Goal: Information Seeking & Learning: Check status

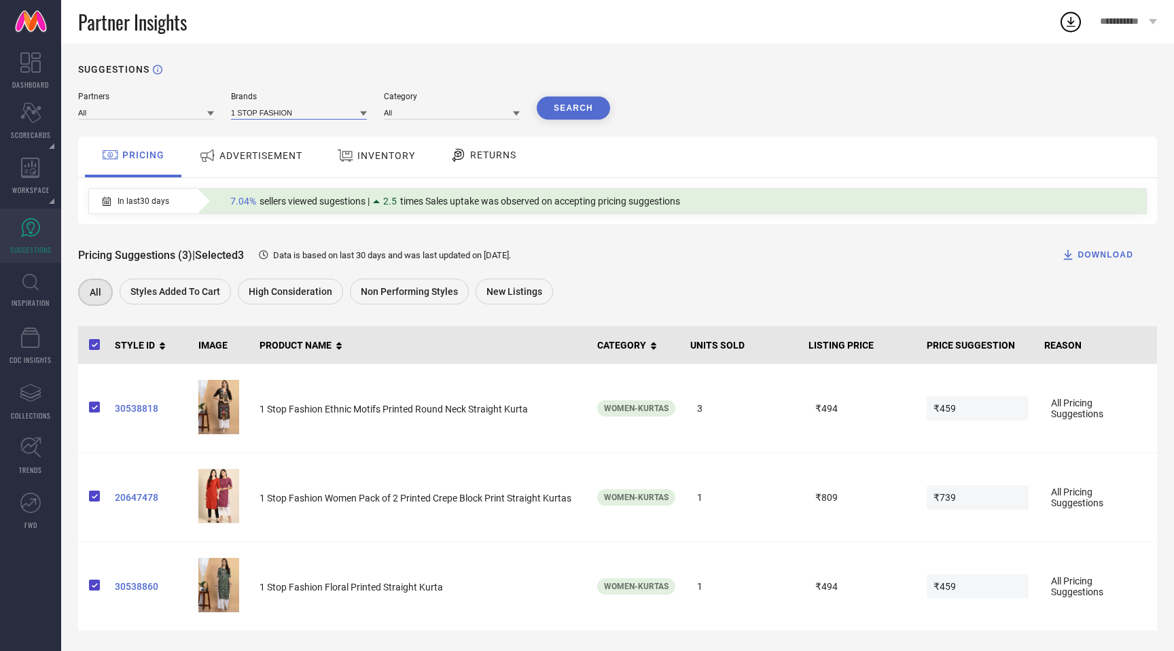
click at [309, 114] on input at bounding box center [299, 112] width 136 height 14
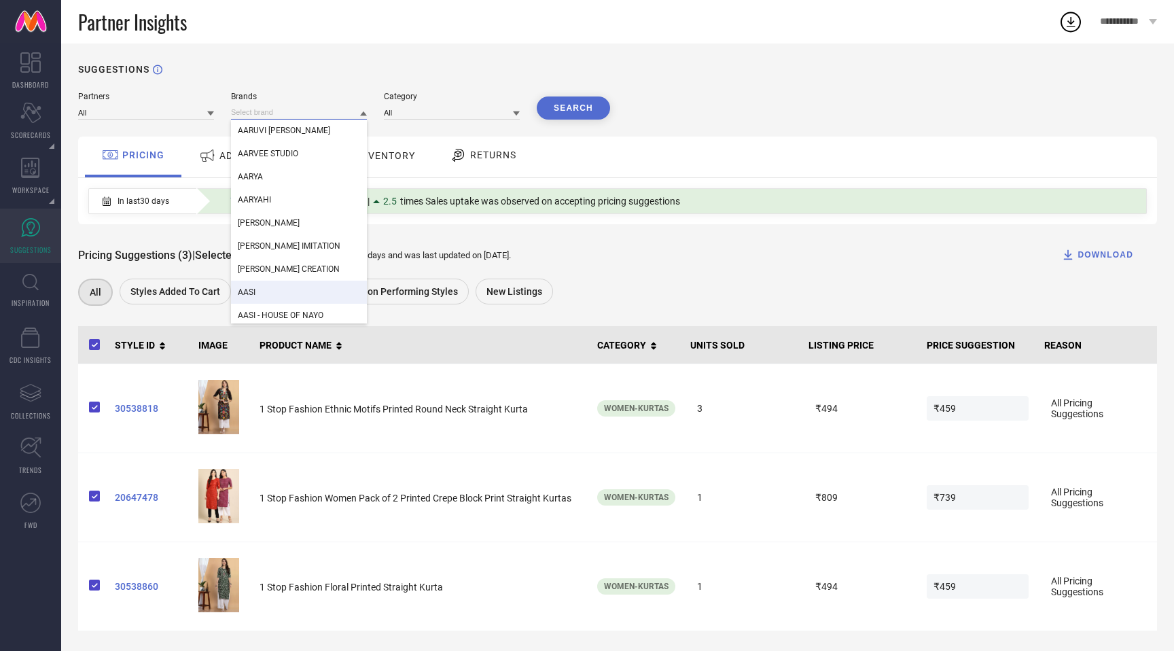
scroll to position [2451, 0]
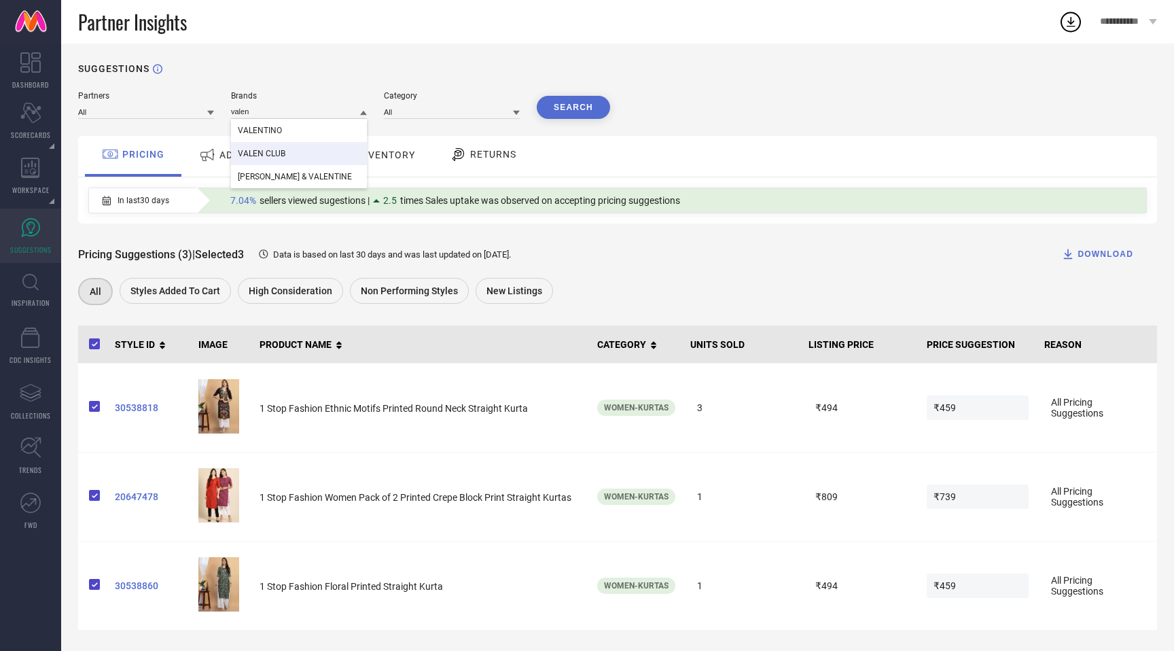
type input "valen"
click at [295, 161] on div "VALEN CLUB" at bounding box center [299, 153] width 136 height 23
click at [563, 105] on button "Search" at bounding box center [573, 107] width 73 height 23
click at [470, 113] on input at bounding box center [452, 112] width 136 height 14
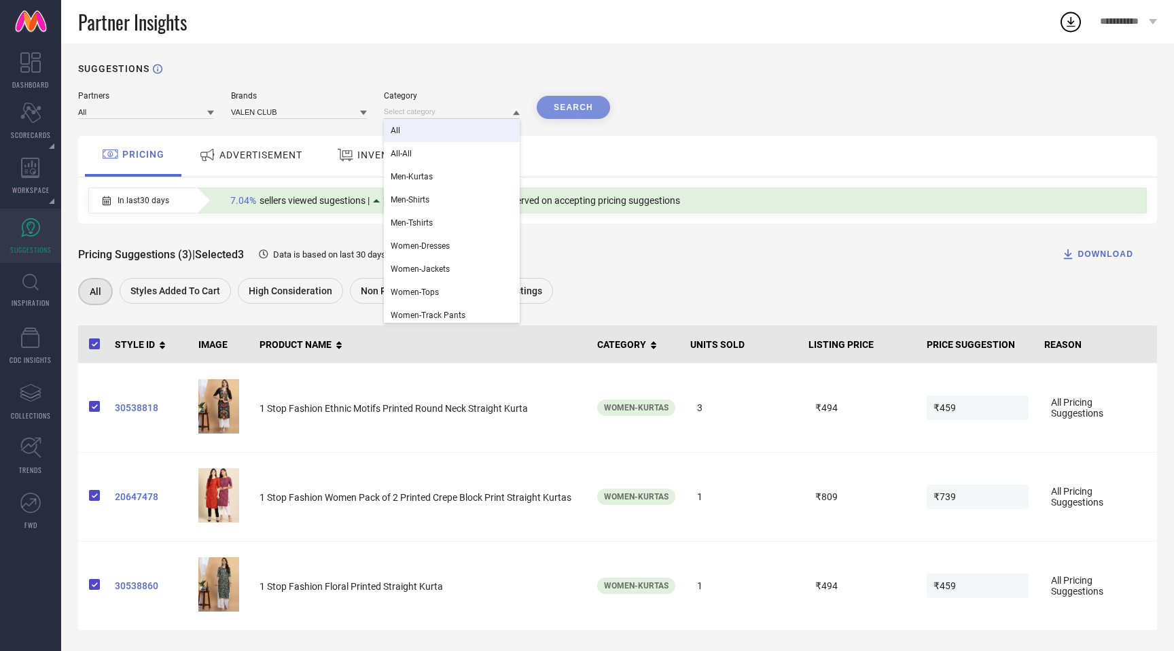
click at [453, 130] on div "All" at bounding box center [452, 130] width 136 height 23
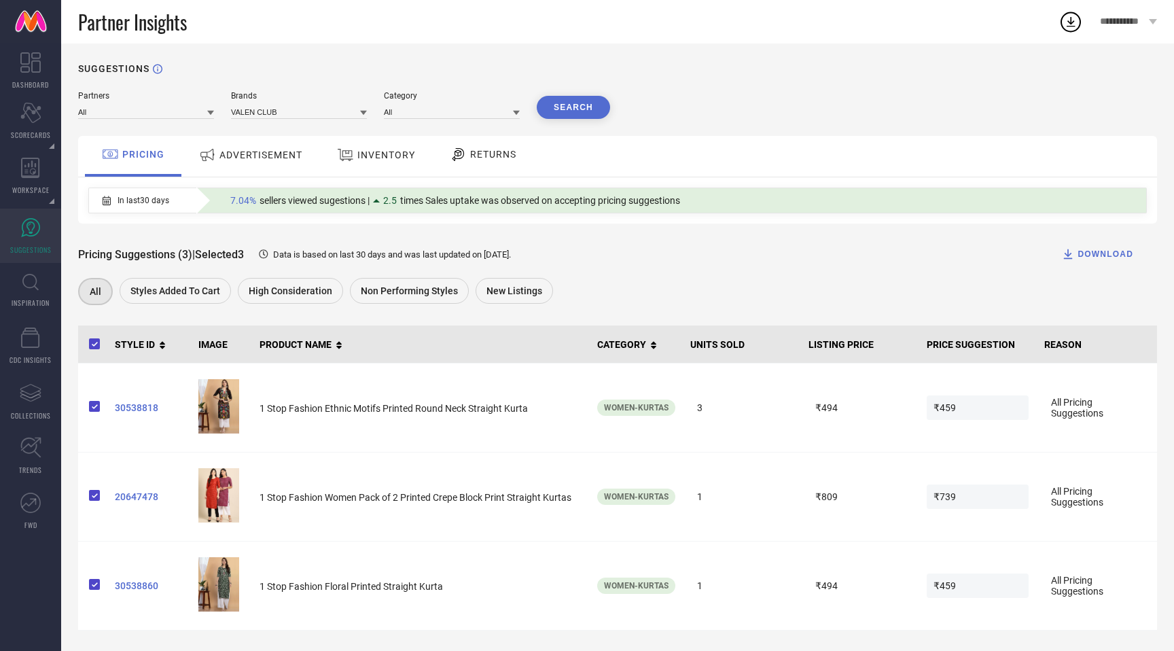
click at [568, 108] on button "Search" at bounding box center [573, 107] width 73 height 23
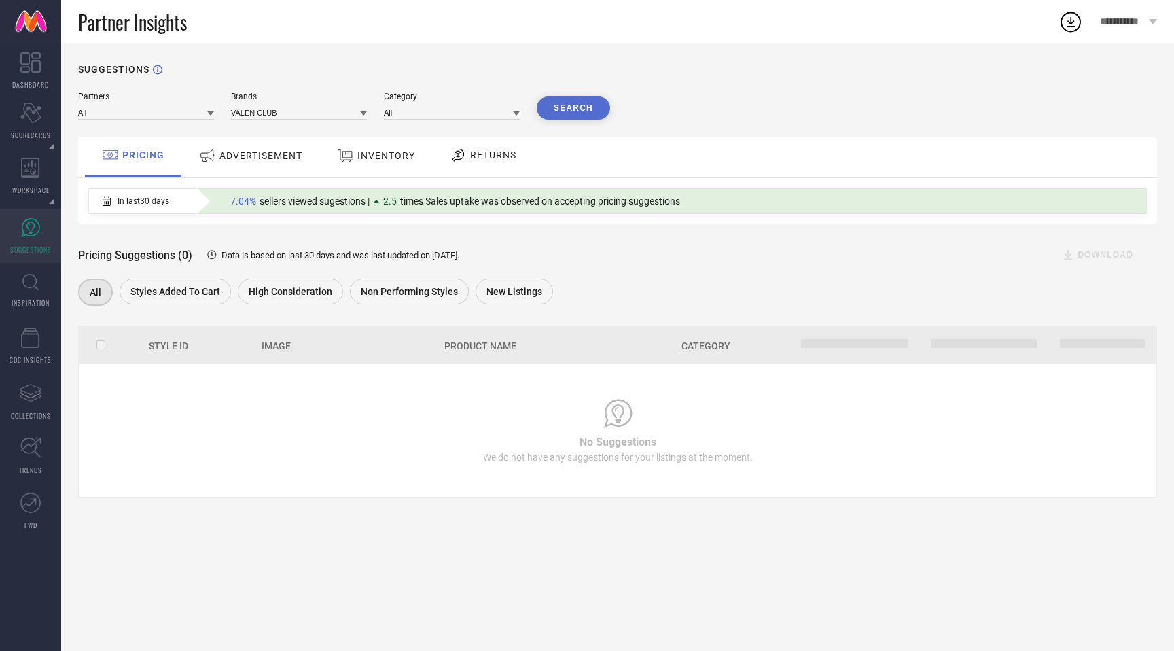
click at [443, 261] on div "Data is based on last 30 days and was last updated on [DATE] ." at bounding box center [325, 255] width 267 height 13
click at [179, 106] on input at bounding box center [146, 112] width 136 height 14
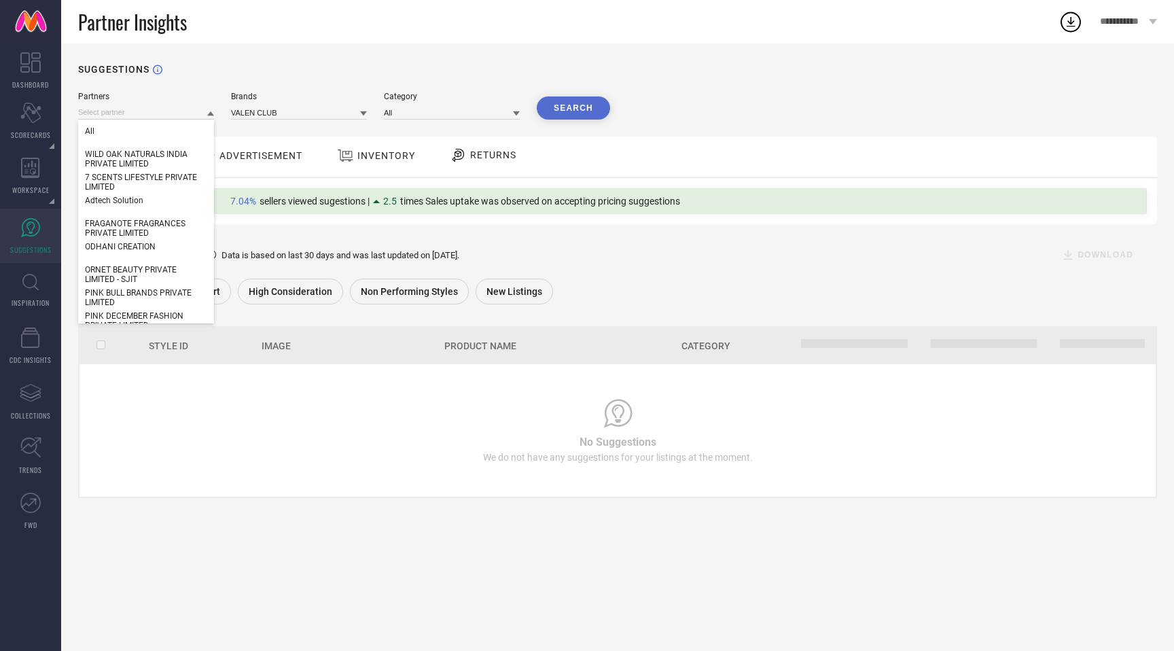
click at [285, 123] on div "Partners All WILD OAK NATURALS INDIA PRIVATE LIMITED 7 SCENTS LIFESTYLE PRIVATE…" at bounding box center [617, 295] width 1079 height 406
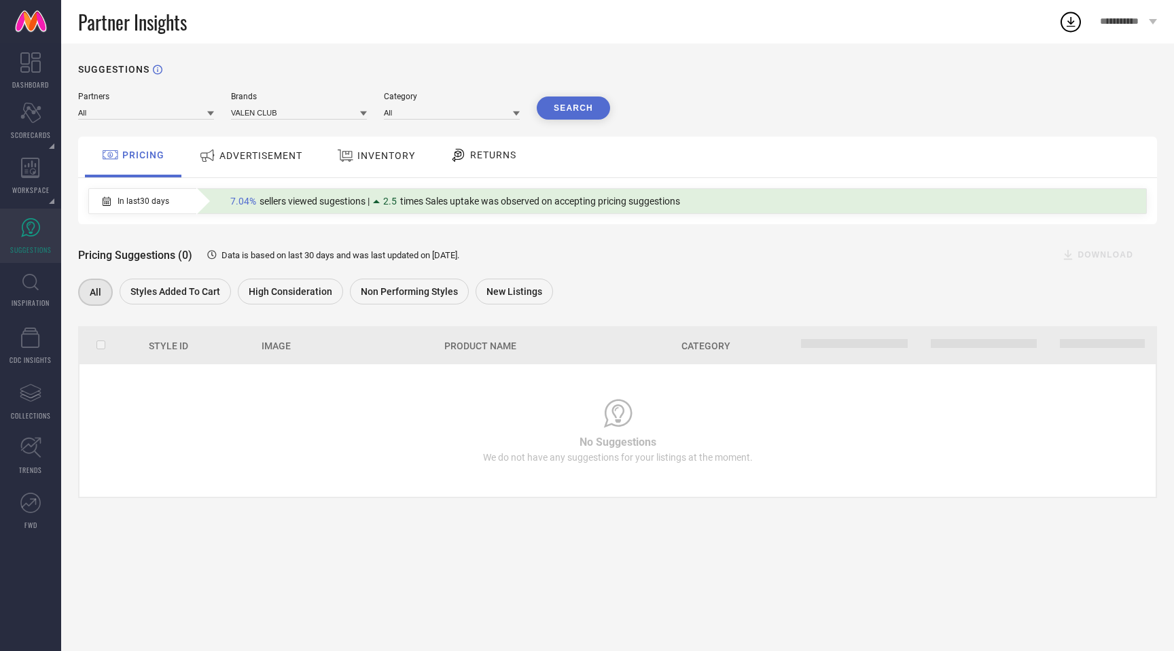
click at [559, 119] on button "Search" at bounding box center [573, 108] width 73 height 23
click at [355, 110] on input at bounding box center [299, 112] width 136 height 14
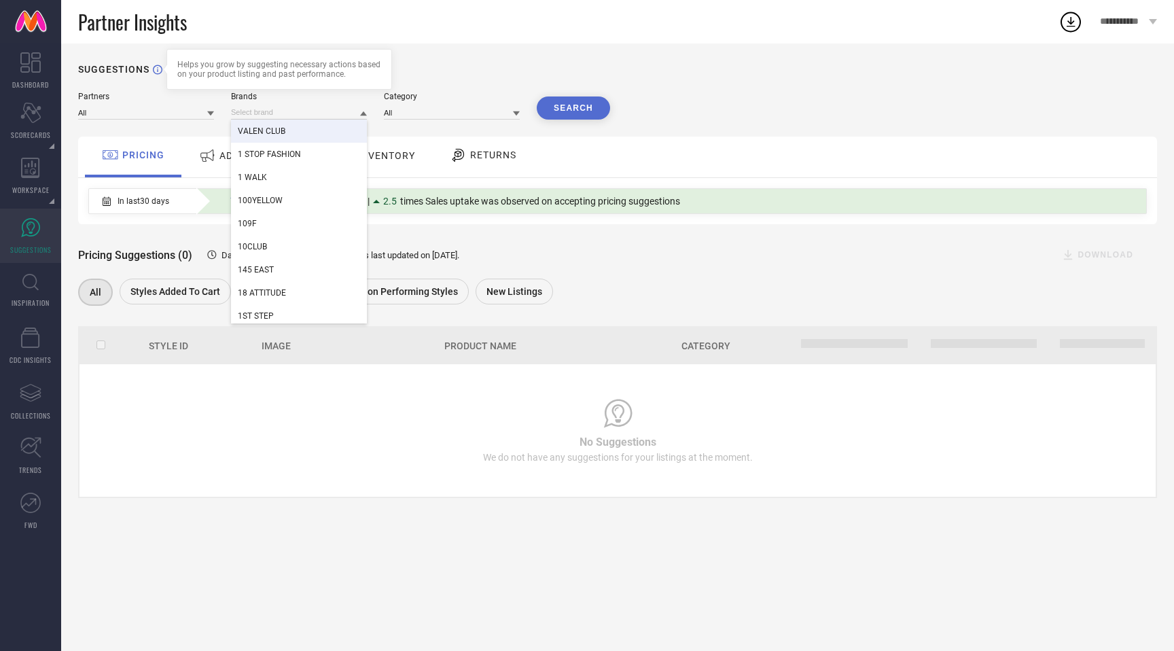
click at [156, 70] on icon at bounding box center [158, 70] width 10 height 10
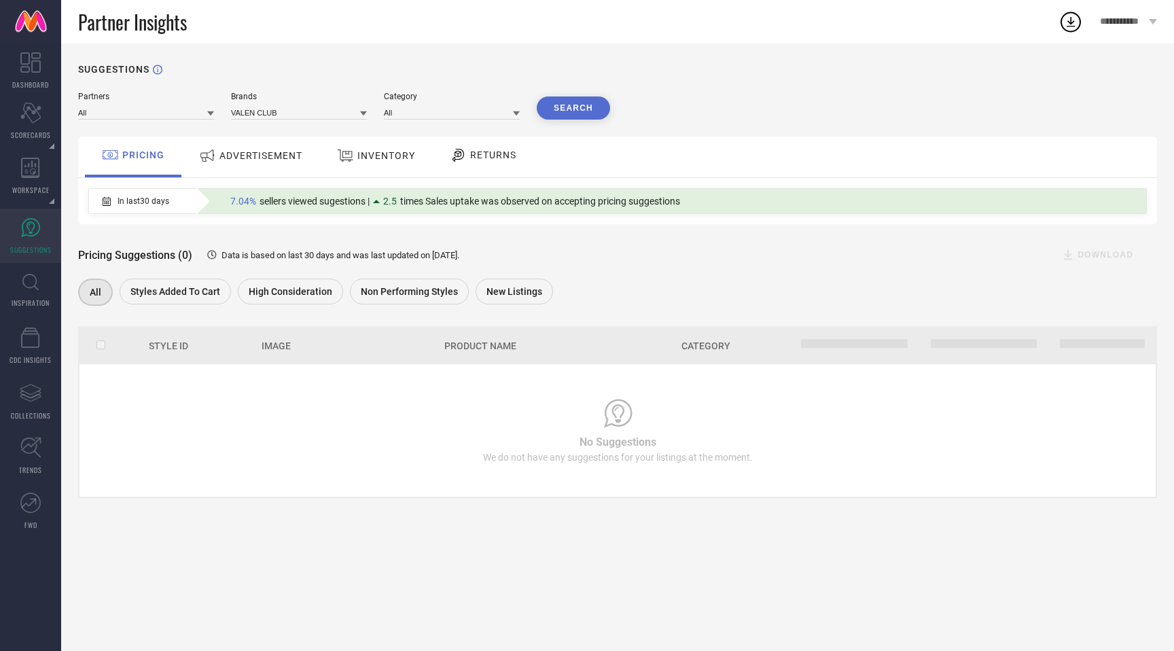
click at [156, 70] on icon at bounding box center [158, 70] width 10 height 10
click at [231, 157] on span "ADVERTISEMENT" at bounding box center [261, 155] width 83 height 11
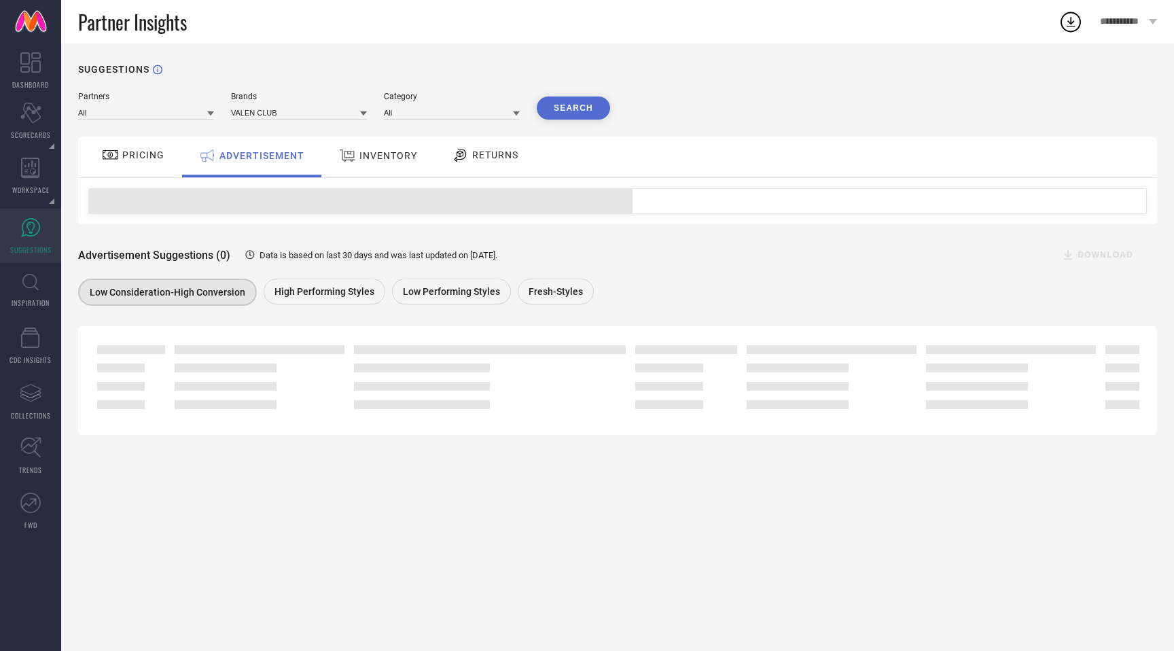
click at [370, 155] on span "INVENTORY" at bounding box center [389, 155] width 58 height 11
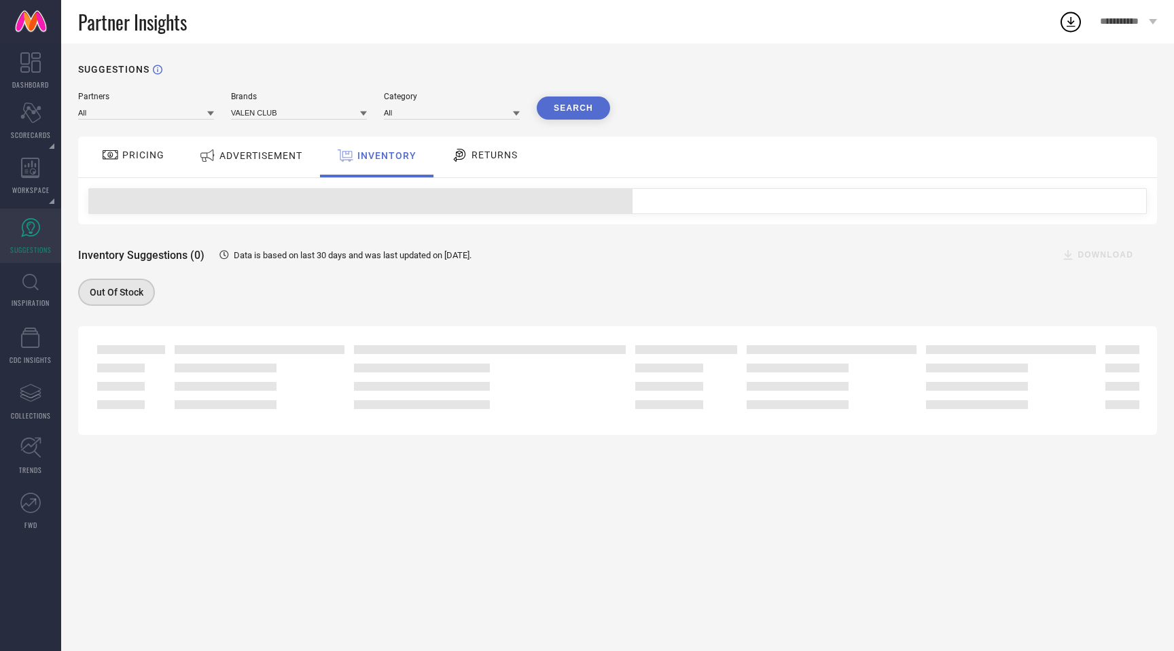
click at [485, 155] on span "RETURNS" at bounding box center [495, 155] width 46 height 11
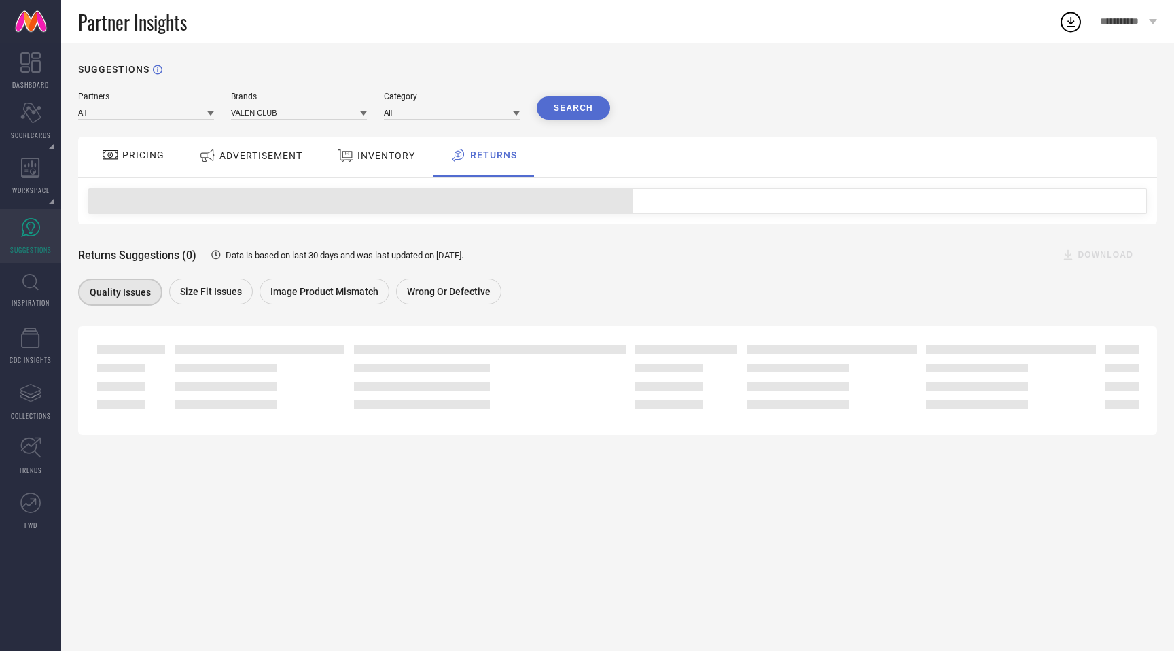
click at [167, 154] on div "PRICING" at bounding box center [133, 157] width 97 height 41
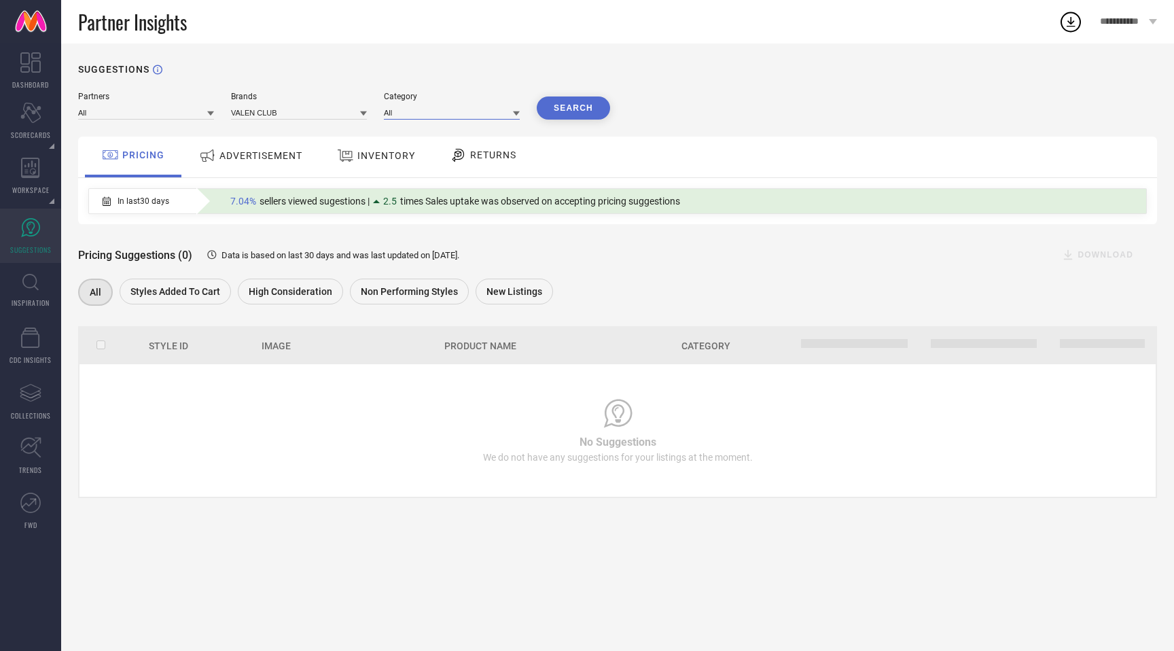
click at [444, 118] on input at bounding box center [452, 112] width 136 height 14
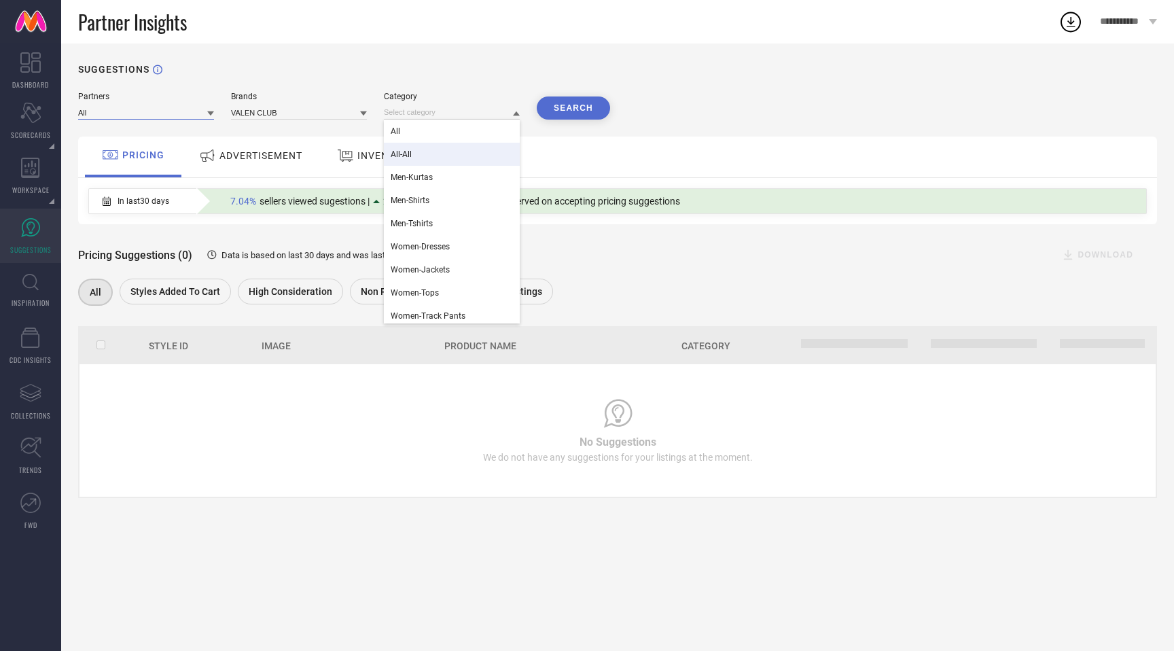
click at [152, 113] on input at bounding box center [146, 112] width 136 height 14
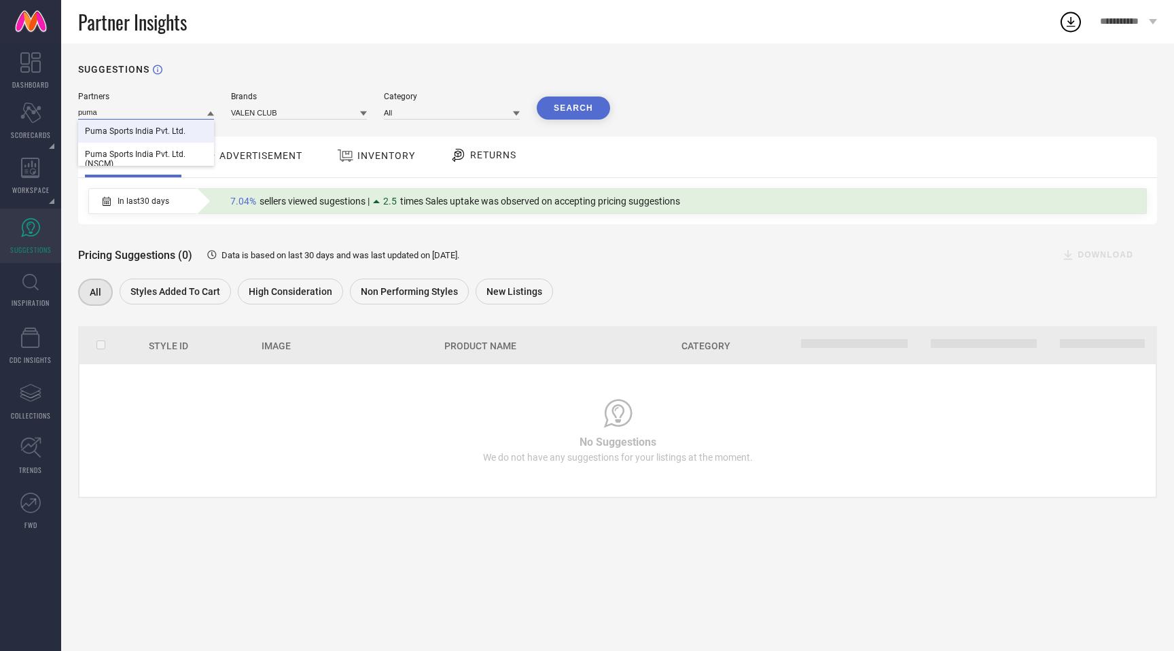
type input "puma"
click at [153, 130] on span "Puma Sports India Pvt. Ltd." at bounding box center [135, 131] width 101 height 10
click at [286, 113] on input at bounding box center [299, 112] width 136 height 14
click at [276, 137] on div "PUMA" at bounding box center [299, 131] width 136 height 23
click at [442, 109] on input at bounding box center [452, 112] width 136 height 14
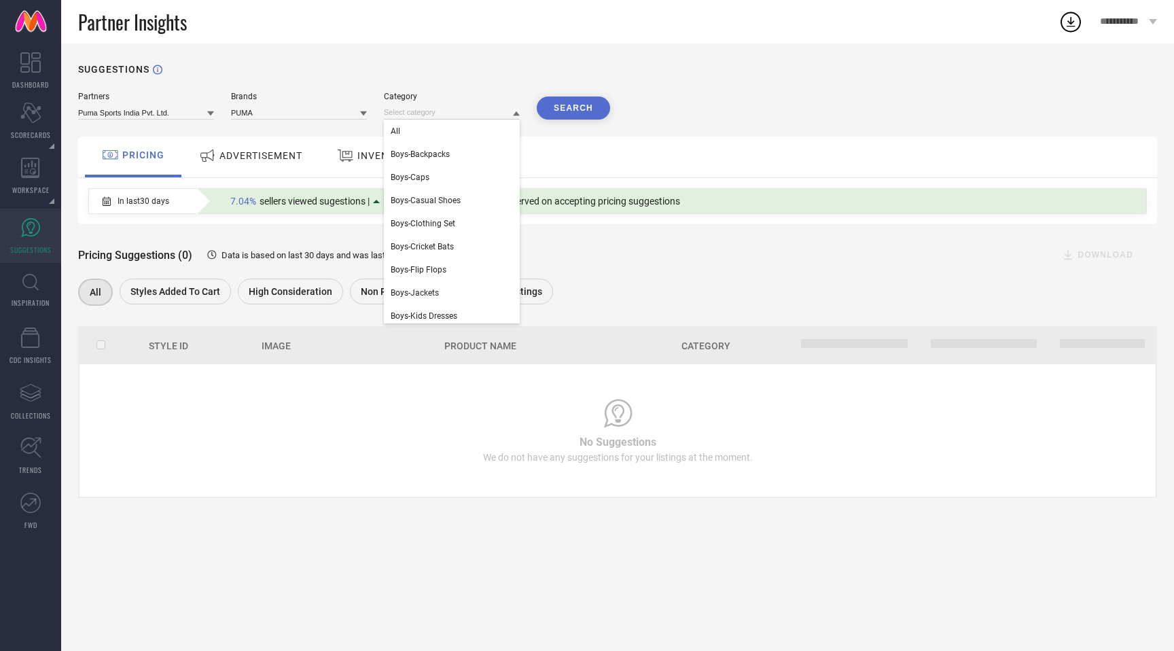
click at [567, 107] on button "Search" at bounding box center [573, 108] width 73 height 23
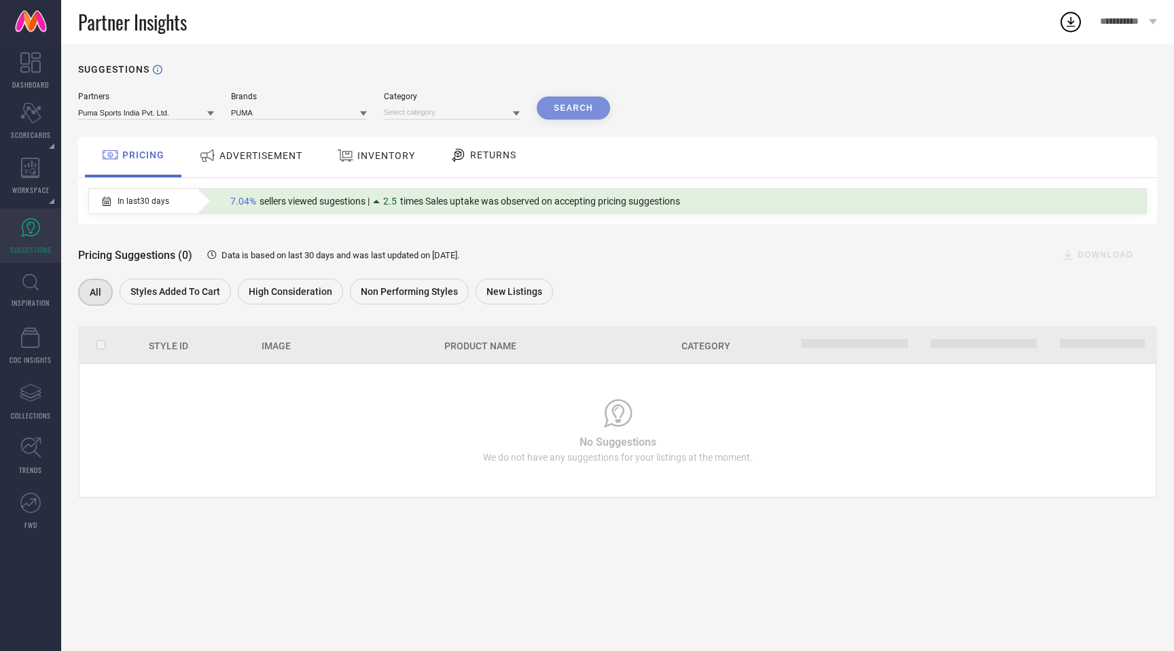
click at [343, 256] on span "Data is based on last 30 days and was last updated on [DATE] ." at bounding box center [341, 255] width 238 height 10
